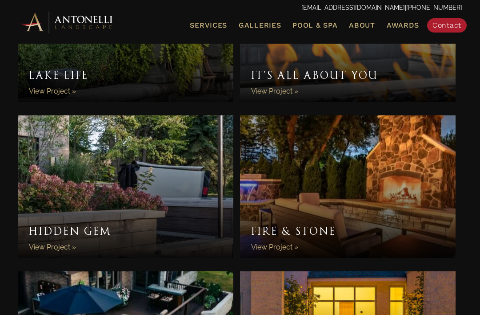
scroll to position [252, 0]
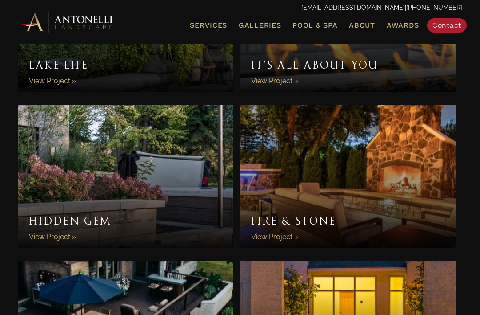
click at [65, 239] on link "Hidden Gem" at bounding box center [126, 176] width 216 height 142
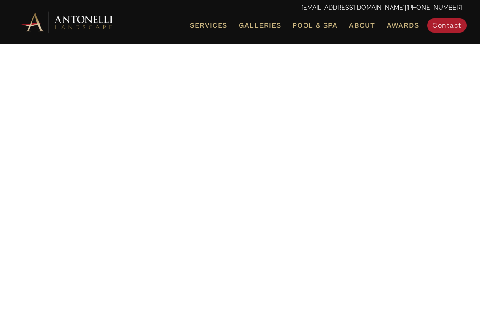
click at [325, 29] on link "Pool & Spa" at bounding box center [315, 26] width 52 height 12
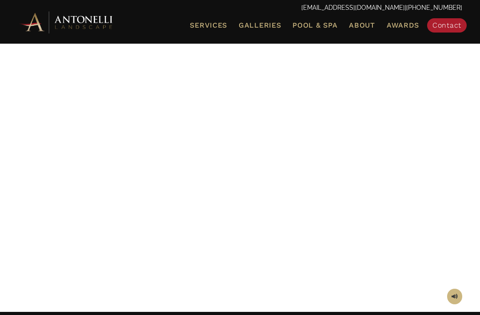
scroll to position [56, 0]
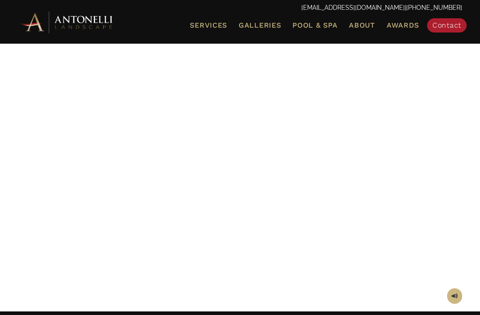
click at [263, 22] on span "Galleries" at bounding box center [260, 25] width 42 height 8
click at [265, 23] on span "Galleries" at bounding box center [260, 25] width 42 height 8
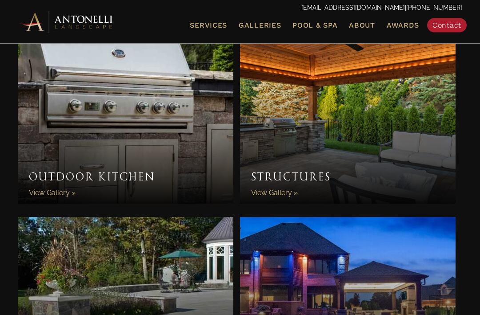
scroll to position [654, 0]
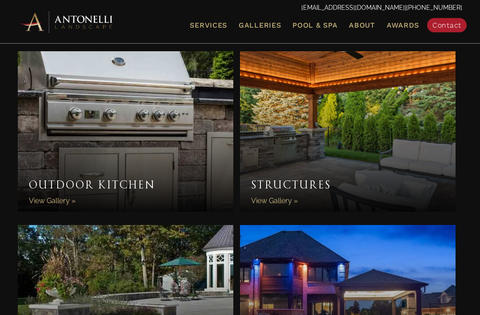
click at [59, 200] on link "Outdoor Kitchen" at bounding box center [126, 132] width 216 height 160
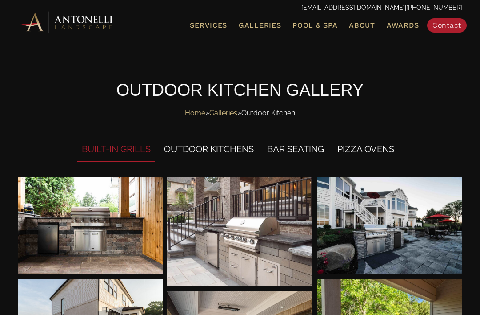
click at [265, 24] on span "Galleries" at bounding box center [260, 25] width 42 height 8
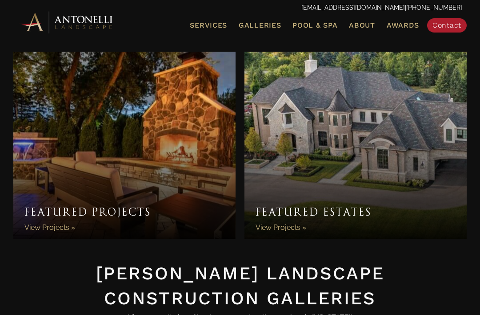
click at [61, 227] on link "Featured Projects" at bounding box center [124, 145] width 222 height 187
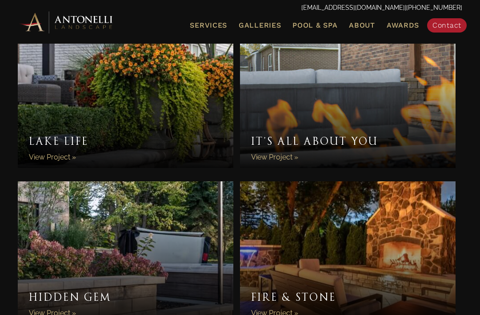
scroll to position [175, 0]
click at [59, 157] on link "Lake Life" at bounding box center [126, 97] width 216 height 142
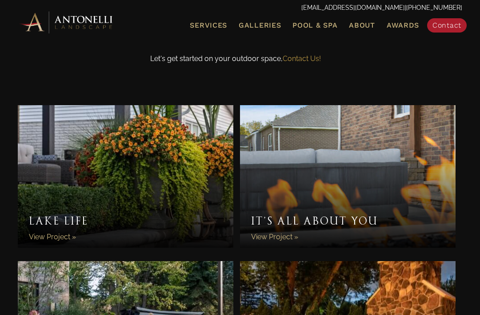
scroll to position [98, 0]
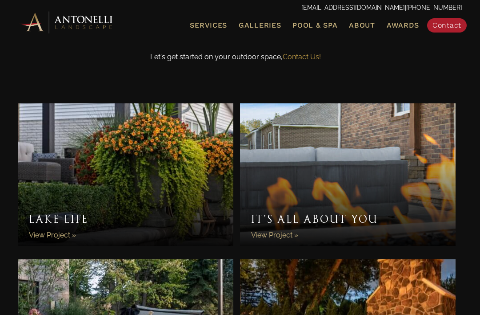
click at [285, 231] on link "It’s All About You" at bounding box center [348, 174] width 216 height 142
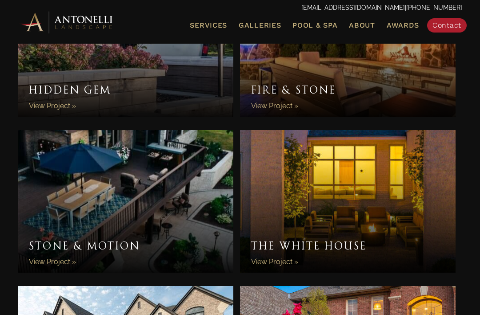
scroll to position [383, 0]
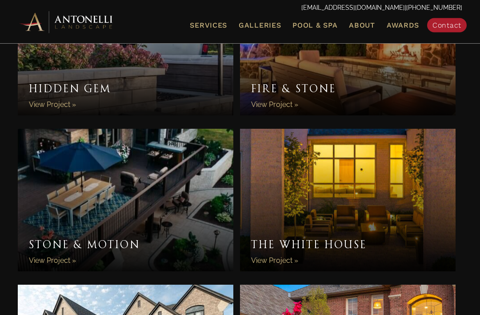
click at [55, 262] on link "Stone & Motion" at bounding box center [126, 200] width 216 height 142
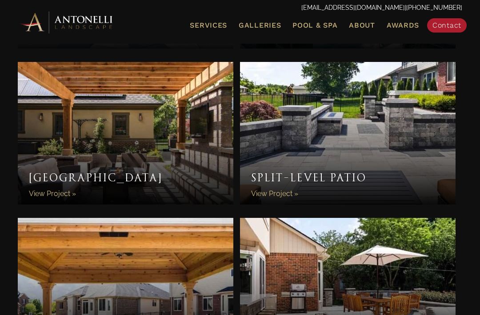
scroll to position [1197, 0]
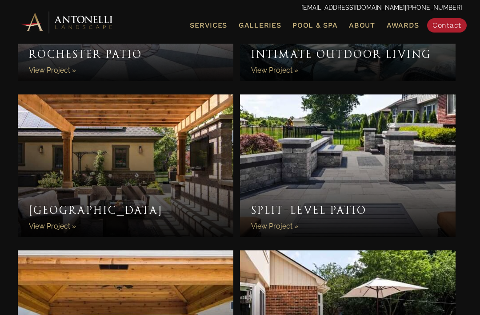
click at [356, 213] on link "Split-Level Patio" at bounding box center [348, 165] width 216 height 142
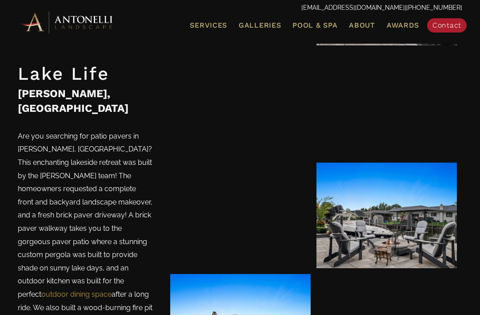
scroll to position [1577, 0]
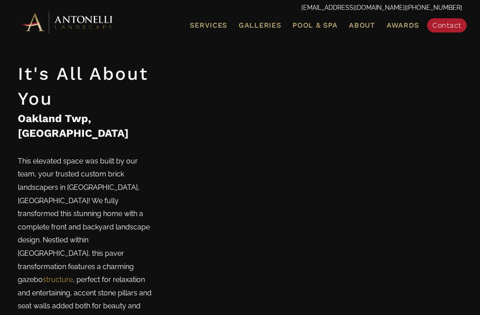
scroll to position [1612, 0]
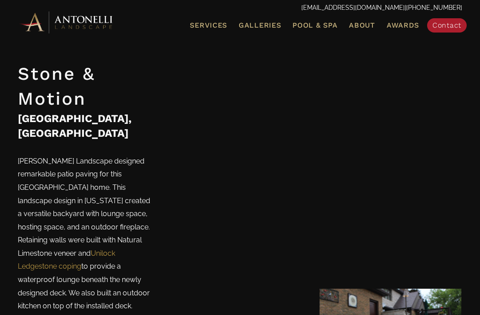
scroll to position [1134, 0]
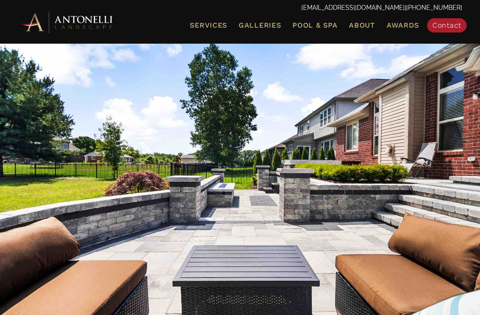
click at [311, 26] on span "Pool & Spa" at bounding box center [315, 25] width 45 height 8
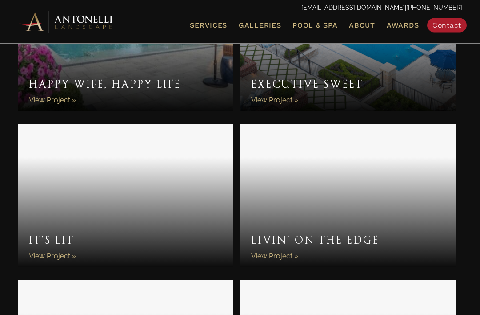
scroll to position [1334, 0]
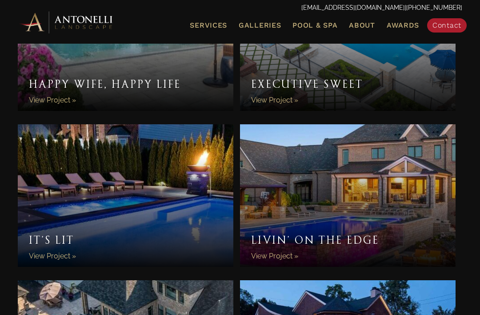
click at [136, 240] on link "It’s Lit" at bounding box center [126, 195] width 216 height 142
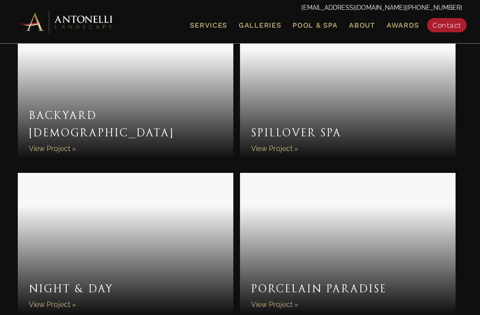
scroll to position [2989, 0]
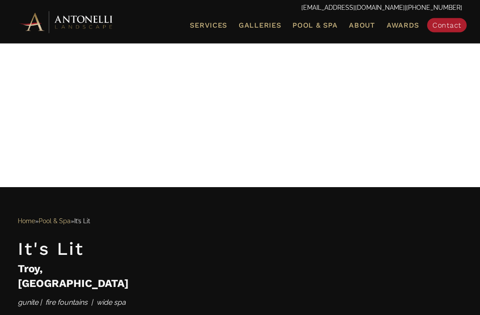
scroll to position [178, 0]
